Goal: Task Accomplishment & Management: Complete application form

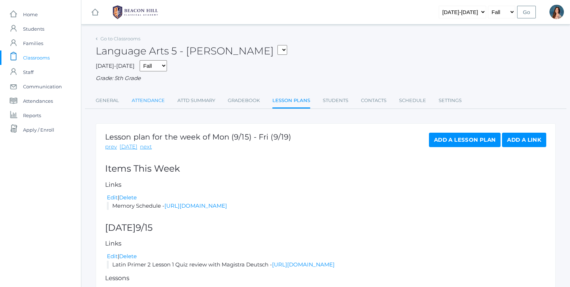
click at [145, 98] on link "Attendance" at bounding box center [148, 100] width 33 height 14
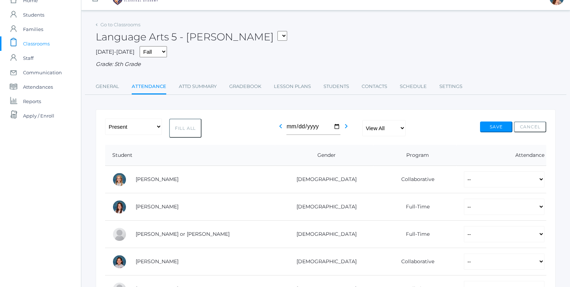
scroll to position [13, 0]
click at [183, 129] on button "Fill All" at bounding box center [185, 128] width 32 height 19
select select "P"
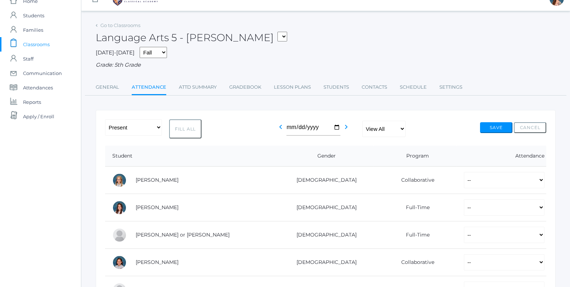
select select "P"
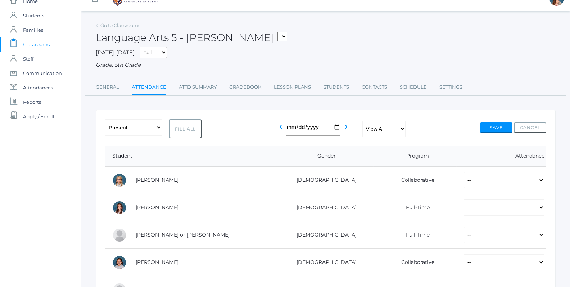
select select "P"
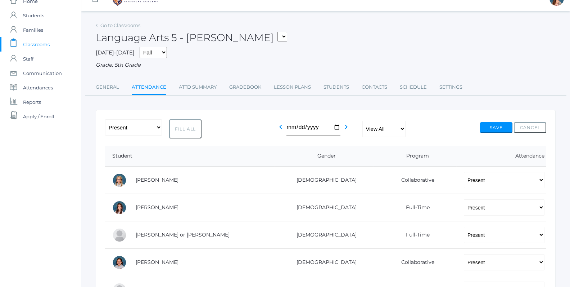
select select "P"
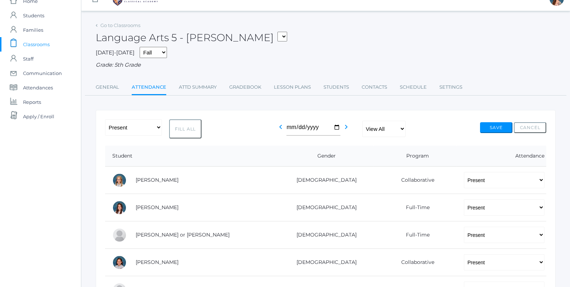
select select "P"
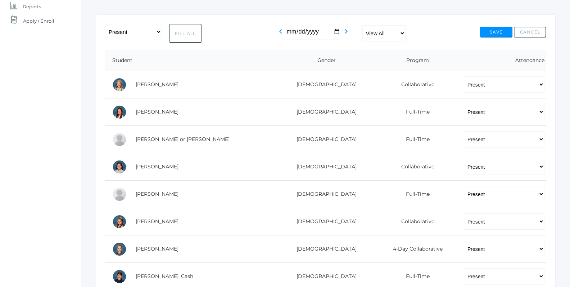
scroll to position [110, 0]
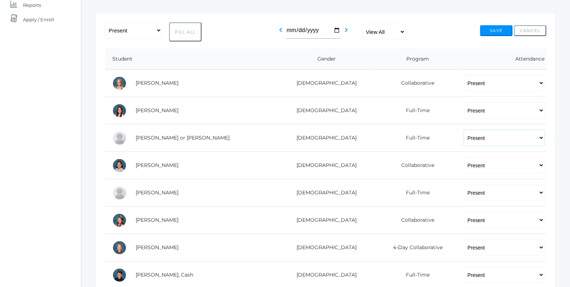
select select "AU"
click option "Absent Unexcused" at bounding box center [0, 0] width 0 height 0
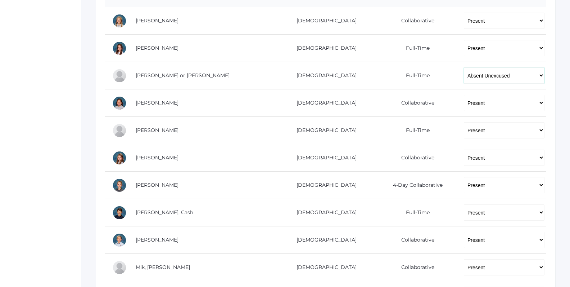
scroll to position [174, 0]
select select "AU"
click option "Absent Unexcused" at bounding box center [0, 0] width 0 height 0
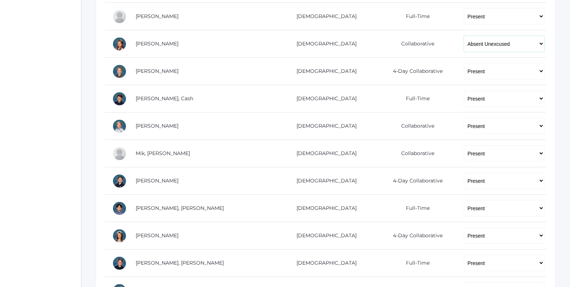
scroll to position [287, 0]
click option "Absent Unexcused" at bounding box center [0, 0] width 0 height 0
select select "AE"
click option "Absent Excused" at bounding box center [0, 0] width 0 height 0
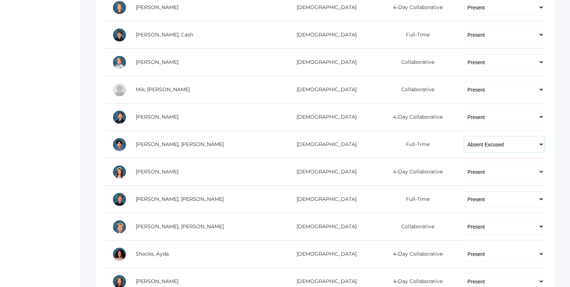
scroll to position [353, 0]
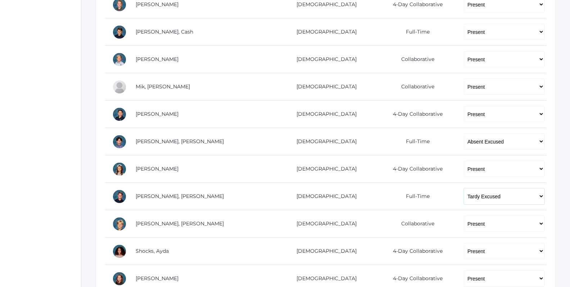
click option "Tardy Excused" at bounding box center [0, 0] width 0 height 0
click option "Tardy Unexcused" at bounding box center [0, 0] width 0 height 0
select select "P"
click option "Present" at bounding box center [0, 0] width 0 height 0
click at [540, 175] on td "-- Present Present-At-Home Tardy Excused Tardy Unexcused Absent Excused Absent …" at bounding box center [502, 168] width 90 height 27
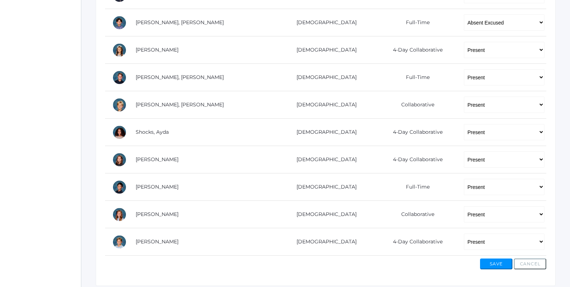
scroll to position [492, 0]
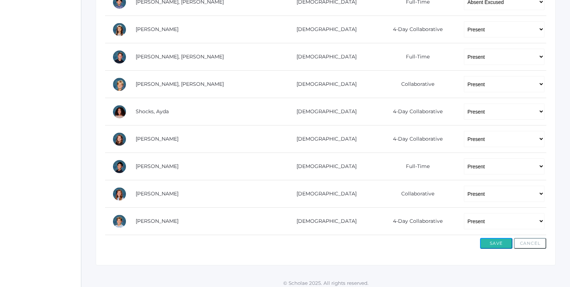
click at [491, 238] on button "Save" at bounding box center [496, 243] width 32 height 11
